Goal: Transaction & Acquisition: Purchase product/service

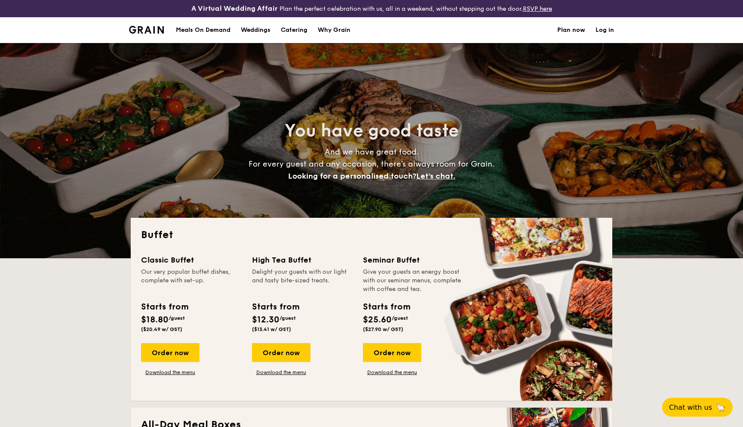
select select
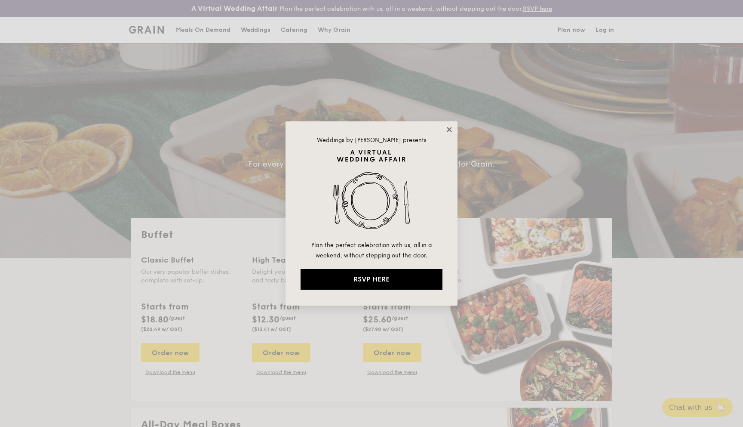
click at [449, 128] on icon at bounding box center [449, 129] width 5 height 5
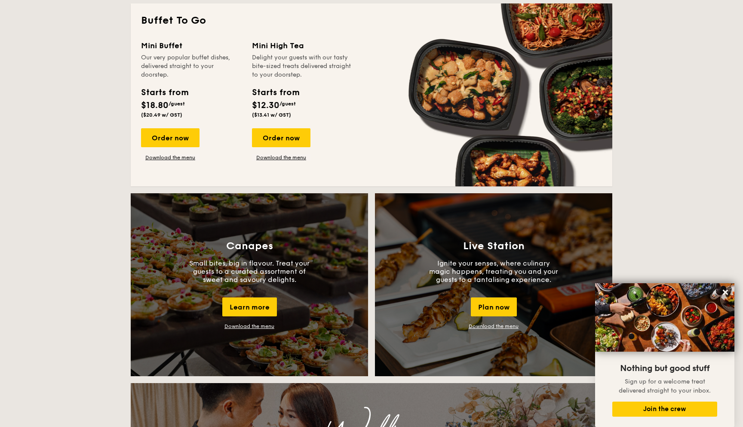
scroll to position [312, 0]
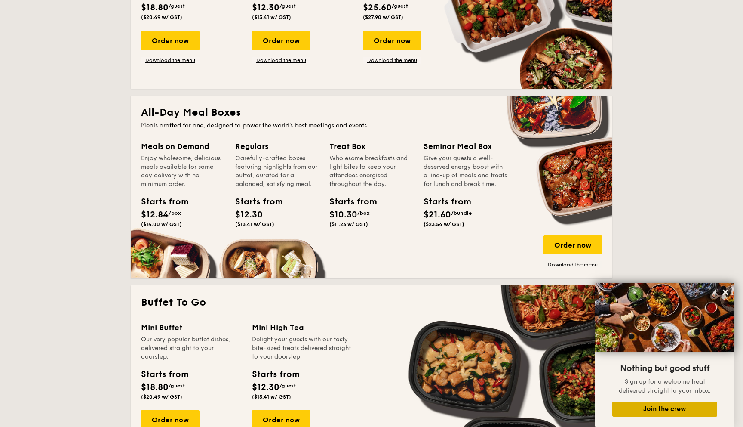
click at [659, 409] on button "Join the crew" at bounding box center [665, 408] width 105 height 15
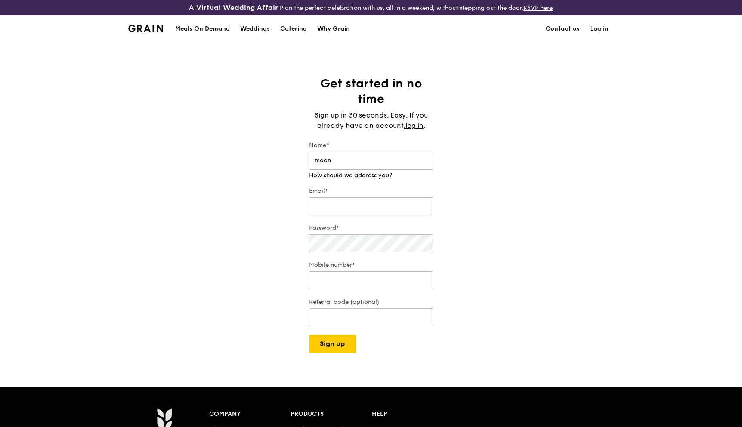
type input "moon"
type input "moongee96@gmail.com"
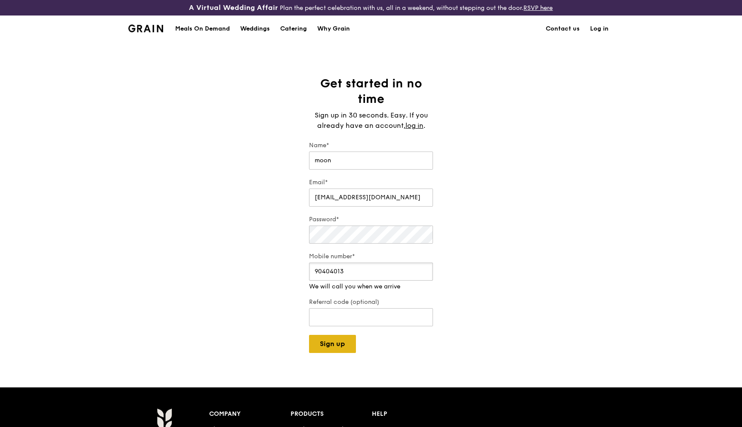
type input "90404013"
click at [336, 348] on div "A Virtual Wedding Affair Plan the perfect celebration with us, all in a weekend…" at bounding box center [371, 321] width 742 height 642
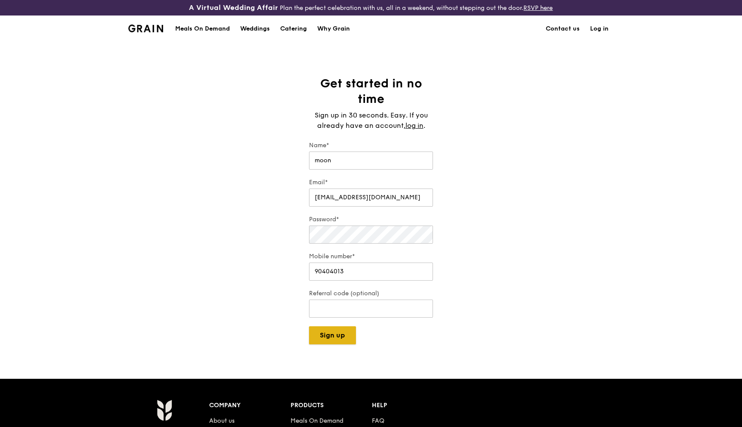
click at [340, 339] on button "Sign up" at bounding box center [332, 335] width 47 height 18
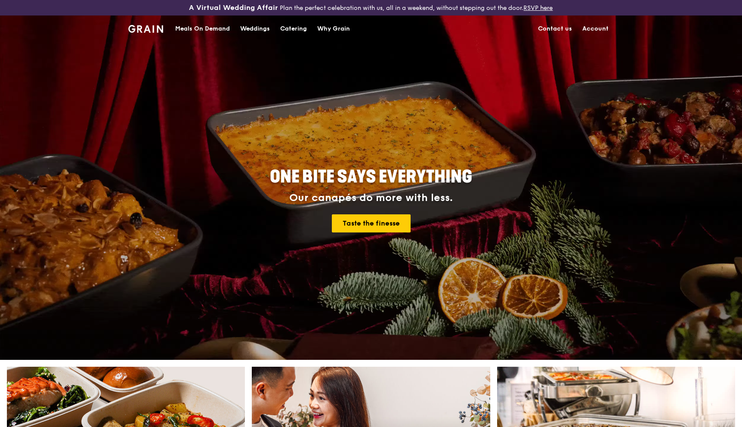
click at [292, 30] on div "Catering" at bounding box center [293, 29] width 27 height 26
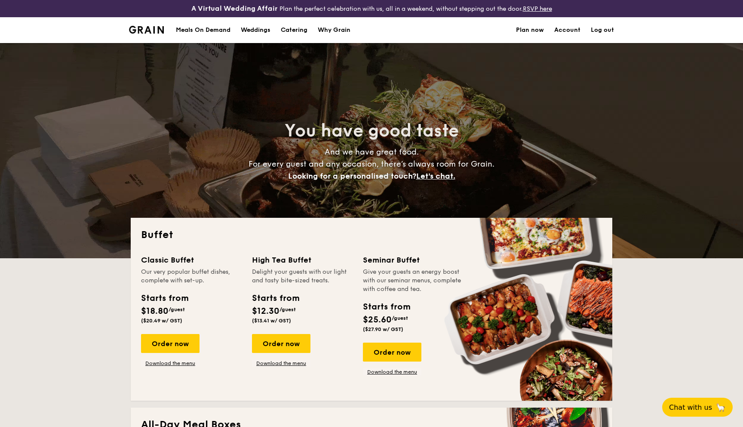
select select
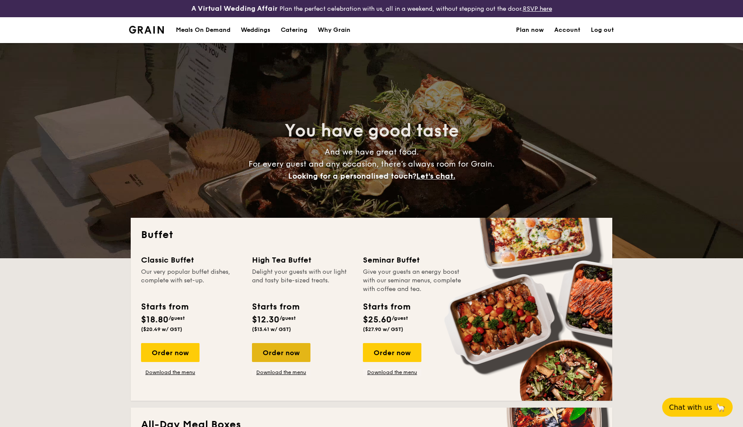
click at [295, 354] on div "Order now" at bounding box center [281, 352] width 58 height 19
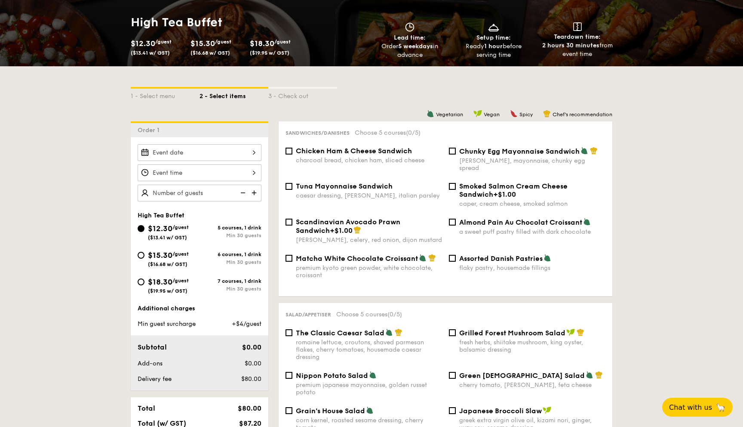
scroll to position [139, 0]
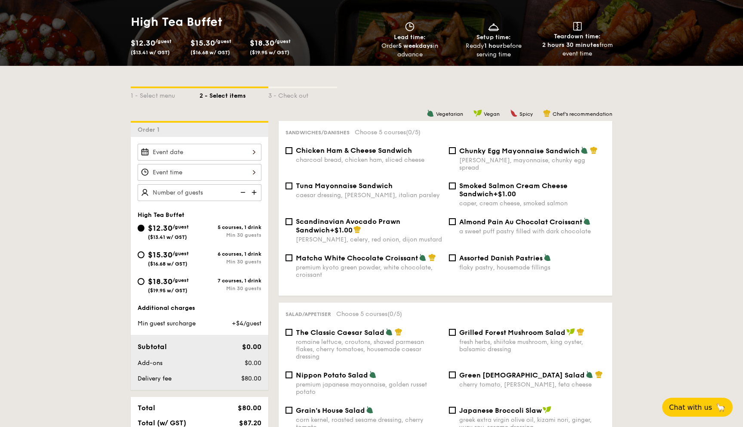
click at [252, 149] on div at bounding box center [200, 152] width 124 height 17
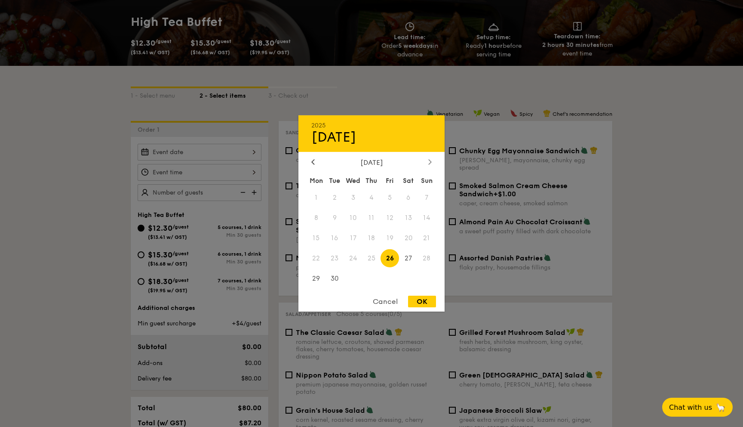
click at [431, 161] on icon at bounding box center [430, 161] width 3 height 5
click at [390, 194] on span "3" at bounding box center [390, 197] width 18 height 18
click at [426, 300] on div "OK" at bounding box center [422, 301] width 28 height 12
type input "Oct 03, 2025"
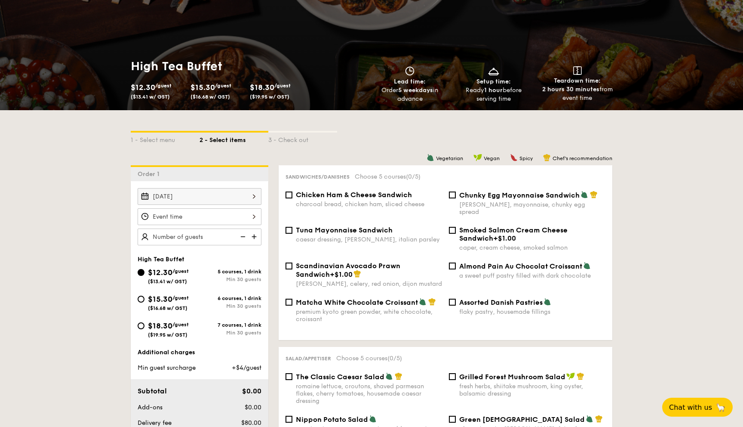
scroll to position [93, 0]
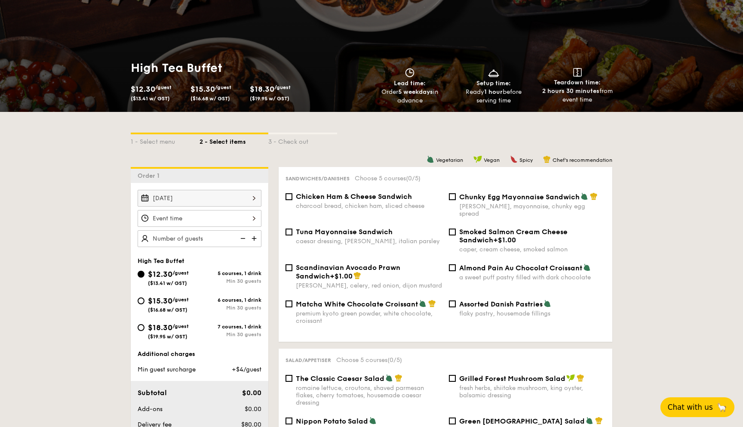
click at [689, 399] on button "Chat with us 🦙" at bounding box center [698, 407] width 74 height 20
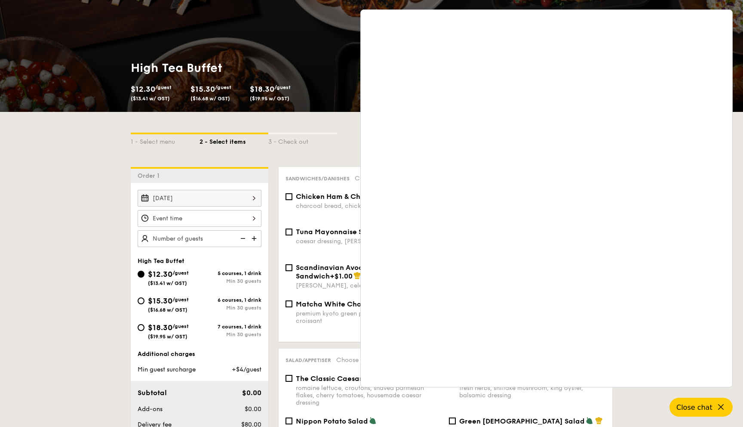
click at [177, 71] on h1 "High Tea Buffet" at bounding box center [249, 67] width 237 height 15
copy h1 "High Tea Buffet"
click at [313, 136] on div "3 - Check out" at bounding box center [302, 140] width 69 height 12
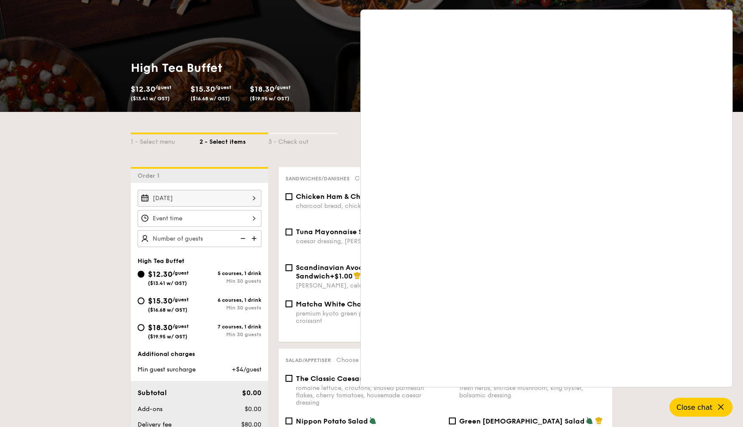
click at [328, 87] on div "$12.30 /guest ($13.41 w/ GST) $15.30 /guest ($16.68 w/ GST) $18.30 /guest ($19.…" at bounding box center [246, 94] width 231 height 22
click at [721, 410] on icon at bounding box center [722, 407] width 10 height 10
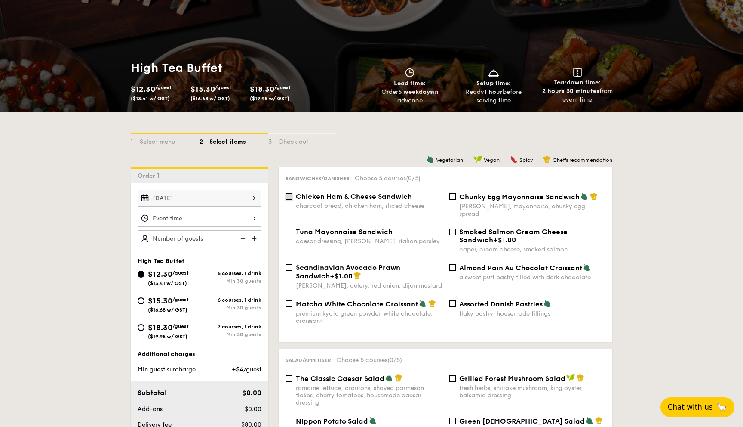
click at [288, 197] on input "Chicken Ham & Cheese Sandwich charcoal bread, chicken ham, sliced cheese" at bounding box center [289, 196] width 7 height 7
checkbox input "true"
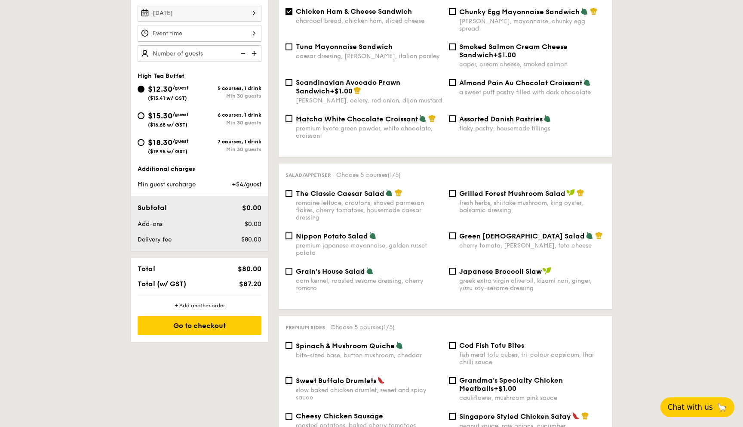
scroll to position [278, 0]
click at [456, 191] on div "Grilled Forest Mushroom Salad fresh herbs, shiitake mushroom, king oyster, bals…" at bounding box center [527, 200] width 163 height 25
click at [452, 191] on div "Grilled Forest Mushroom Salad fresh herbs, shiitake mushroom, king oyster, bals…" at bounding box center [527, 200] width 163 height 25
click at [452, 189] on input "Grilled Forest Mushroom Salad fresh herbs, shiitake mushroom, king oyster, bals…" at bounding box center [452, 192] width 7 height 7
checkbox input "true"
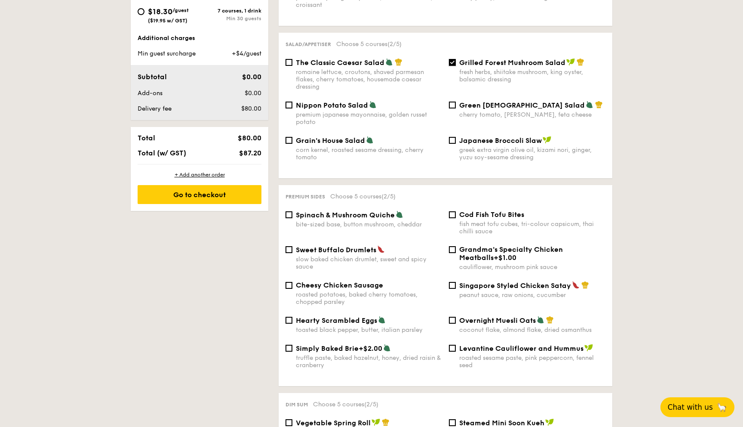
scroll to position [456, 0]
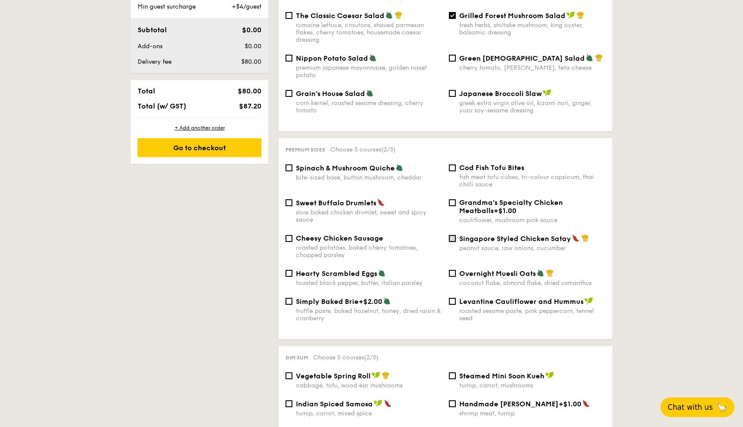
click at [450, 235] on input "Singapore Styled Chicken Satay peanut sauce, raw onions, cucumber" at bounding box center [452, 238] width 7 height 7
checkbox input "true"
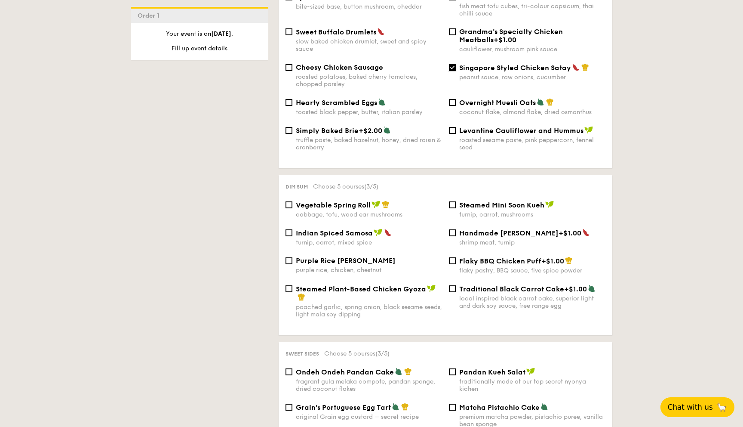
scroll to position [627, 0]
click at [456, 237] on label "Handmade Siew Mai +$1.00 shrimp meat, turnip" at bounding box center [527, 241] width 157 height 8
click at [456, 236] on input "Handmade Siew Mai +$1.00 shrimp meat, turnip" at bounding box center [452, 232] width 7 height 7
checkbox input "true"
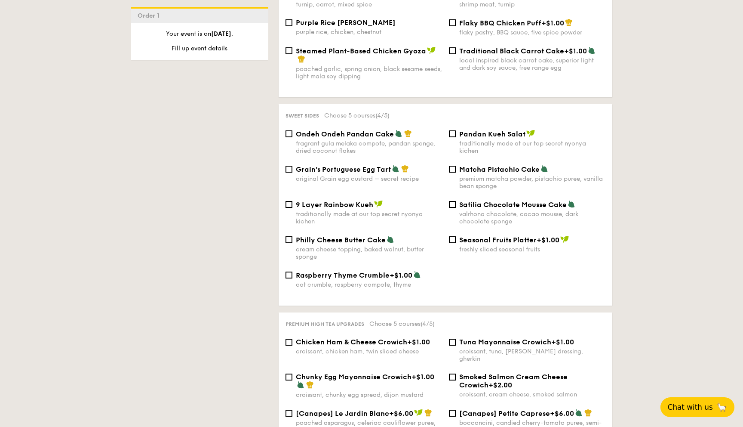
scroll to position [865, 0]
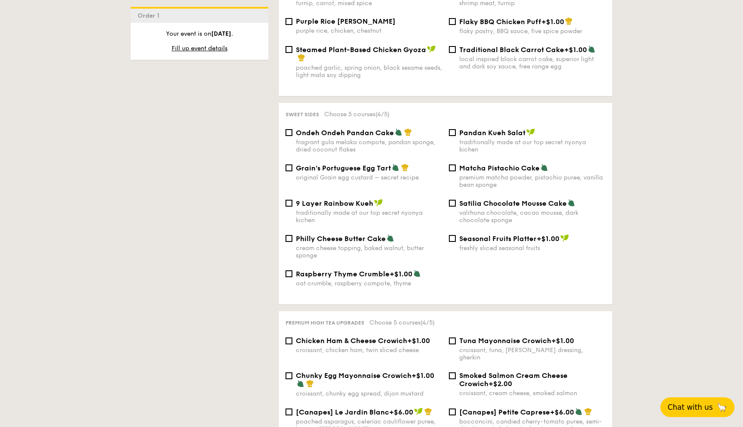
click at [347, 169] on span "Grain's Portuguese Egg Tart" at bounding box center [343, 168] width 95 height 8
click at [292, 169] on input "Grain's Portuguese Egg Tart original Grain egg custard – secret recipe" at bounding box center [289, 167] width 7 height 7
checkbox input "true"
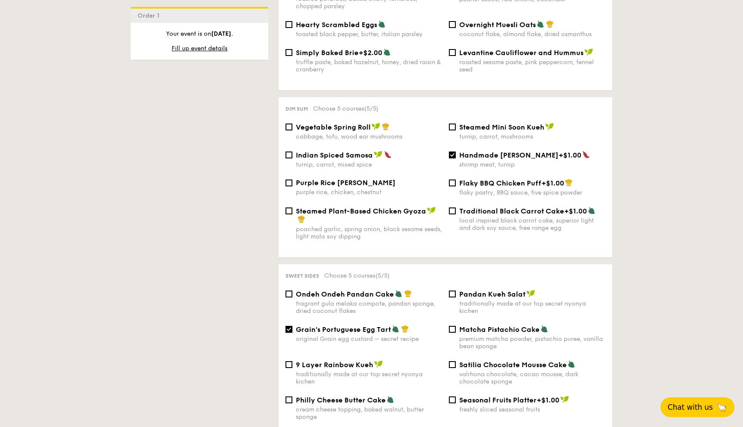
scroll to position [702, 0]
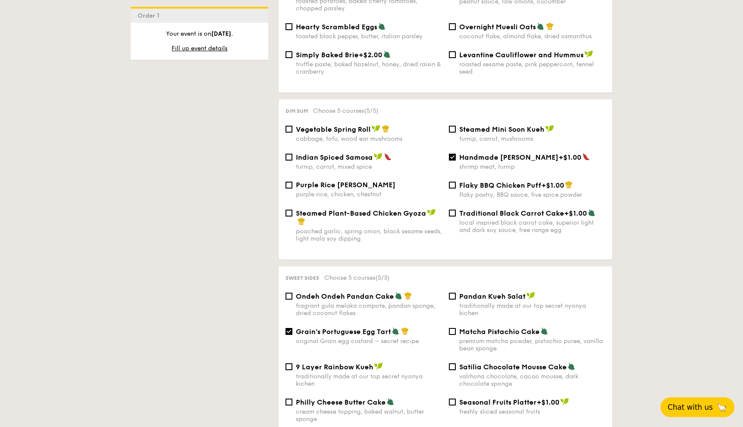
click at [519, 209] on span "Traditional Black Carrot Cake" at bounding box center [511, 213] width 105 height 8
click at [456, 209] on input "Traditional Black Carrot Cake +$1.00 local inspired black carrot cake, superior…" at bounding box center [452, 212] width 7 height 7
checkbox input "true"
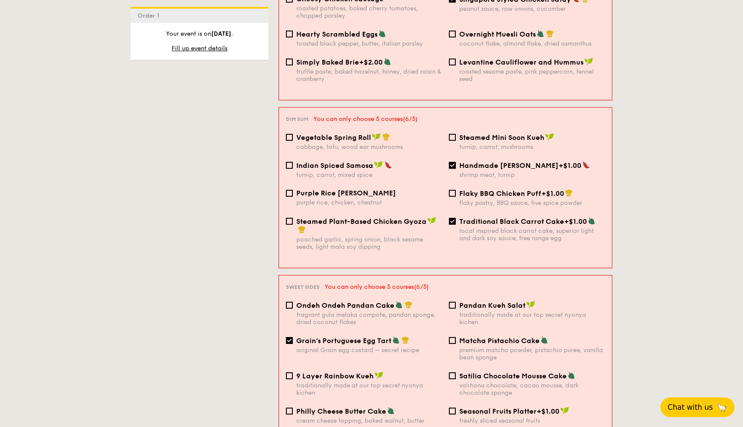
click at [452, 162] on input "Handmade Siew Mai +$1.00 shrimp meat, turnip" at bounding box center [452, 165] width 7 height 7
checkbox input "false"
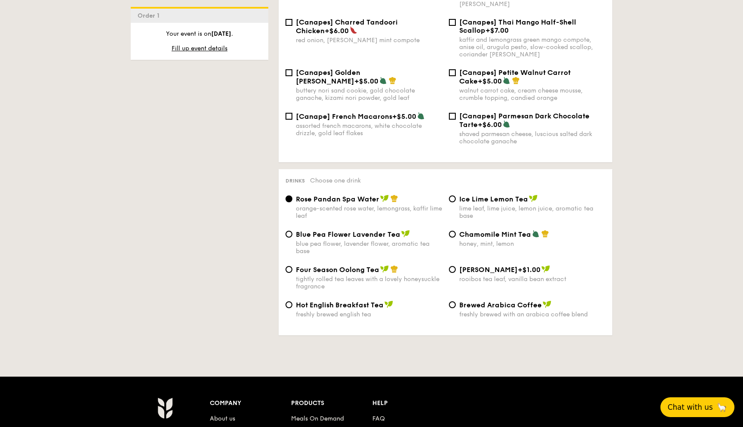
scroll to position [1300, 0]
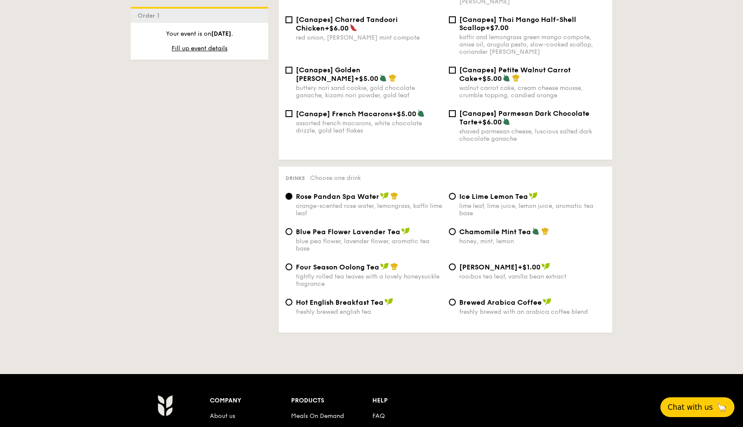
click at [468, 299] on span "Brewed Arabica Coffee" at bounding box center [500, 302] width 83 height 8
click at [456, 299] on input "Brewed Arabica Coffee freshly brewed with an arabica coffee blend" at bounding box center [452, 302] width 7 height 7
radio input "true"
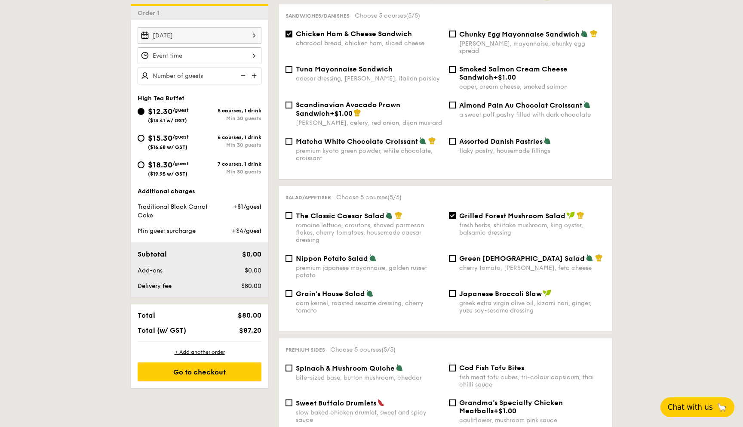
scroll to position [253, 0]
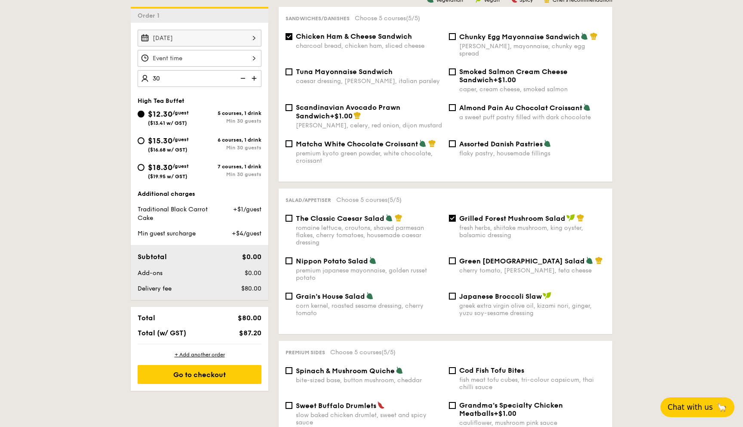
type input "30 guests"
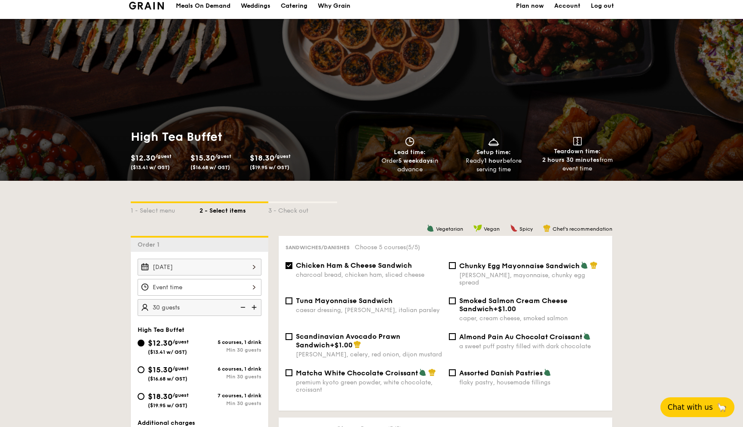
scroll to position [0, 0]
